Goal: Obtain resource: Obtain resource

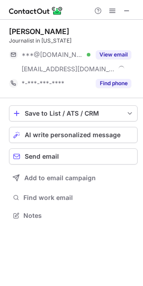
scroll to position [209, 143]
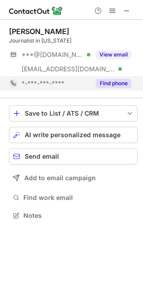
click at [104, 86] on button "Find phone" at bounding box center [112, 83] width 35 height 9
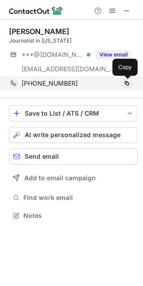
click at [126, 84] on span at bounding box center [126, 83] width 7 height 7
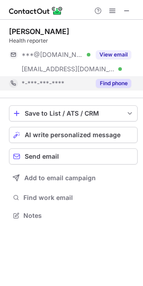
click at [102, 84] on button "Find phone" at bounding box center [112, 83] width 35 height 9
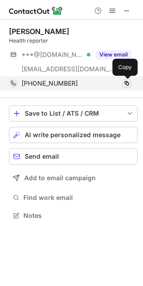
click at [126, 81] on span at bounding box center [126, 83] width 7 height 7
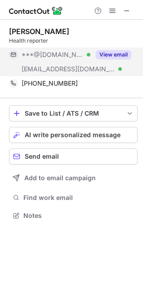
click at [104, 51] on button "View email" at bounding box center [112, 54] width 35 height 9
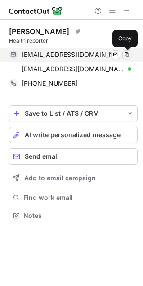
click at [125, 55] on span at bounding box center [126, 54] width 7 height 7
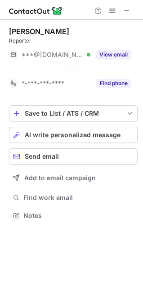
scroll to position [195, 143]
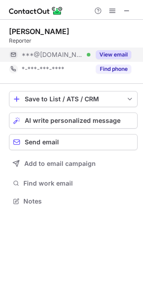
click at [120, 53] on button "View email" at bounding box center [112, 54] width 35 height 9
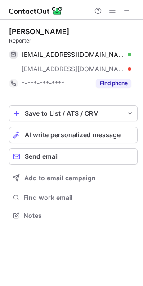
scroll to position [209, 143]
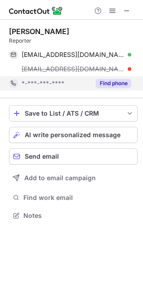
click at [114, 77] on div "Find phone" at bounding box center [110, 83] width 41 height 14
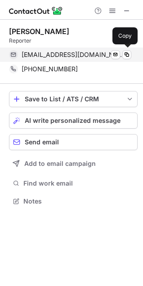
scroll to position [195, 143]
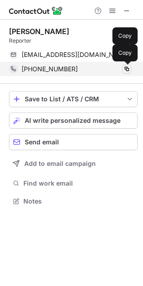
click at [125, 70] on span at bounding box center [126, 68] width 7 height 7
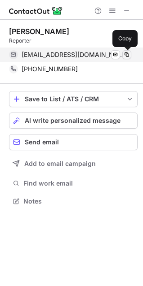
click at [127, 54] on span at bounding box center [126, 54] width 7 height 7
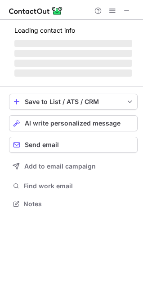
scroll to position [217, 143]
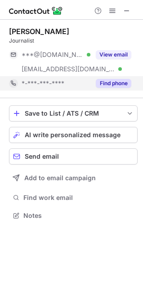
click at [106, 82] on button "Find phone" at bounding box center [112, 83] width 35 height 9
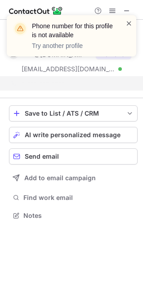
click at [130, 22] on span at bounding box center [128, 23] width 7 height 9
